Goal: Task Accomplishment & Management: Manage account settings

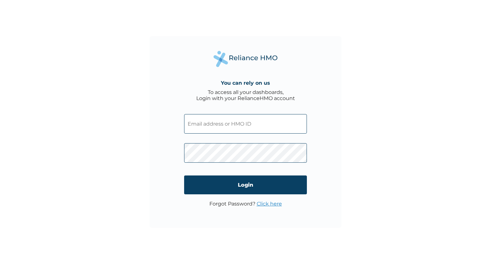
click at [233, 128] on input "text" at bounding box center [245, 123] width 123 height 19
type input "[EMAIL_ADDRESS][DOMAIN_NAME]"
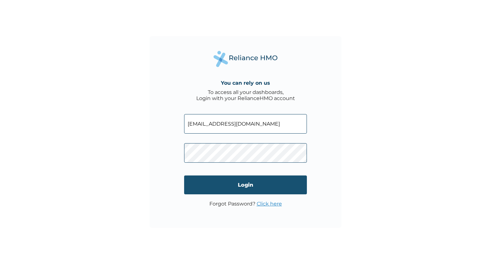
click at [241, 181] on input "Login" at bounding box center [245, 184] width 123 height 19
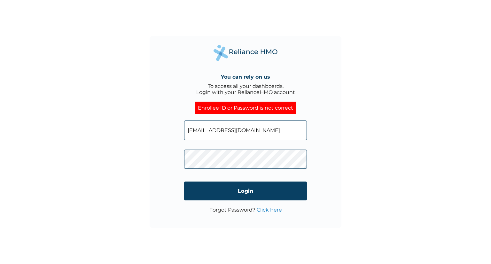
click at [183, 156] on div "You can rely on us To access all your dashboards, Login with your RelianceHMO a…" at bounding box center [246, 132] width 192 height 192
click at [337, 136] on div "You can rely on us To access all your dashboards, Login with your RelianceHMO a…" at bounding box center [246, 132] width 192 height 192
